Goal: Transaction & Acquisition: Purchase product/service

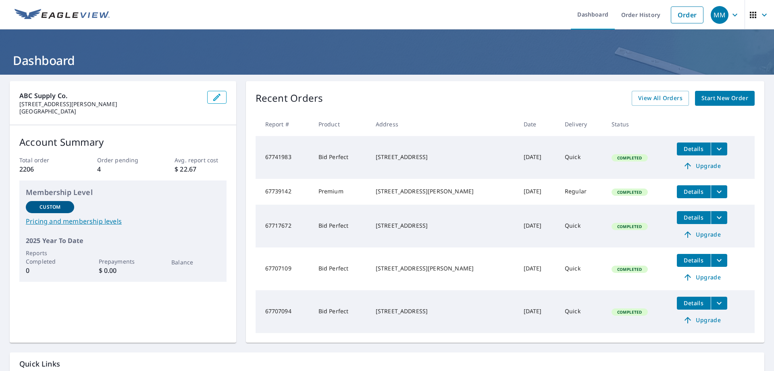
click at [714, 192] on icon "filesDropdownBtn-67739142" at bounding box center [719, 192] width 10 height 10
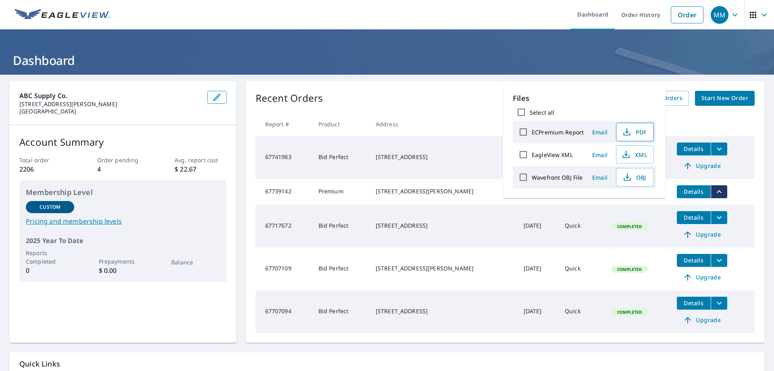
click at [628, 129] on icon "button" at bounding box center [627, 132] width 10 height 10
click at [710, 96] on span "Start New Order" at bounding box center [725, 98] width 47 height 10
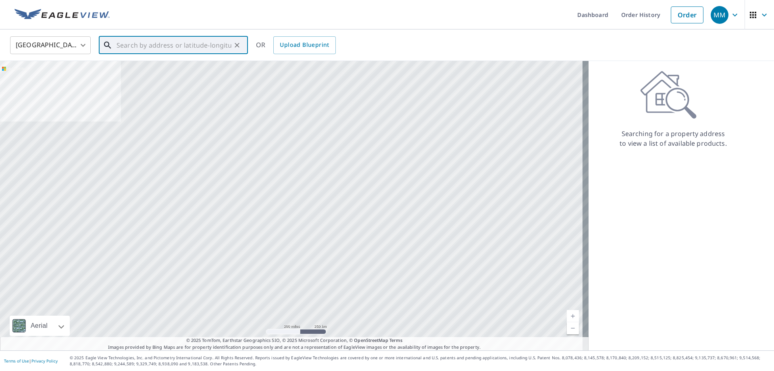
click at [182, 47] on input "text" at bounding box center [174, 45] width 115 height 23
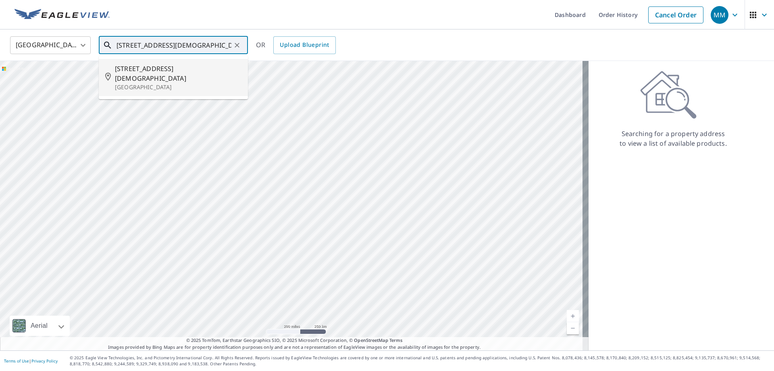
click at [160, 83] on p "[GEOGRAPHIC_DATA]" at bounding box center [178, 87] width 127 height 8
type input "[STREET_ADDRESS][DEMOGRAPHIC_DATA][PERSON_NAME]"
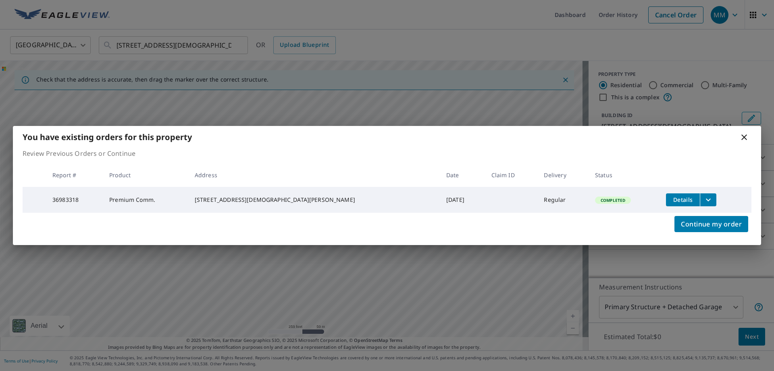
click at [704, 196] on icon "filesDropdownBtn-36983318" at bounding box center [709, 200] width 10 height 10
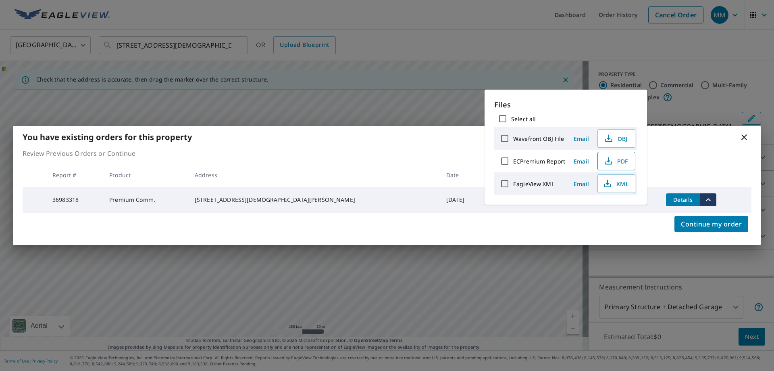
click at [612, 162] on icon "button" at bounding box center [609, 161] width 10 height 10
click at [745, 137] on icon at bounding box center [744, 137] width 6 height 6
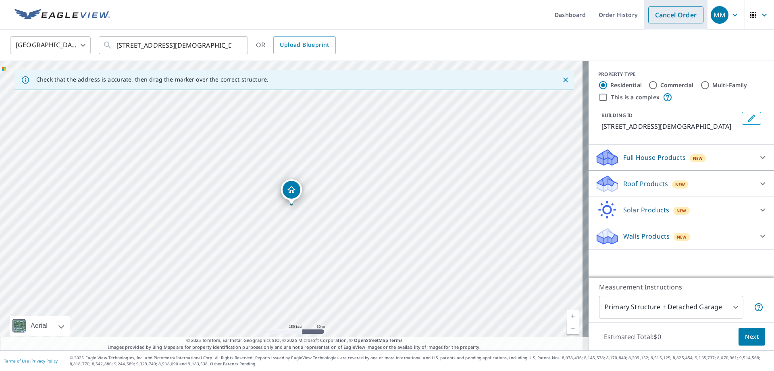
click at [679, 13] on link "Cancel Order" at bounding box center [675, 14] width 55 height 17
